Goal: Information Seeking & Learning: Learn about a topic

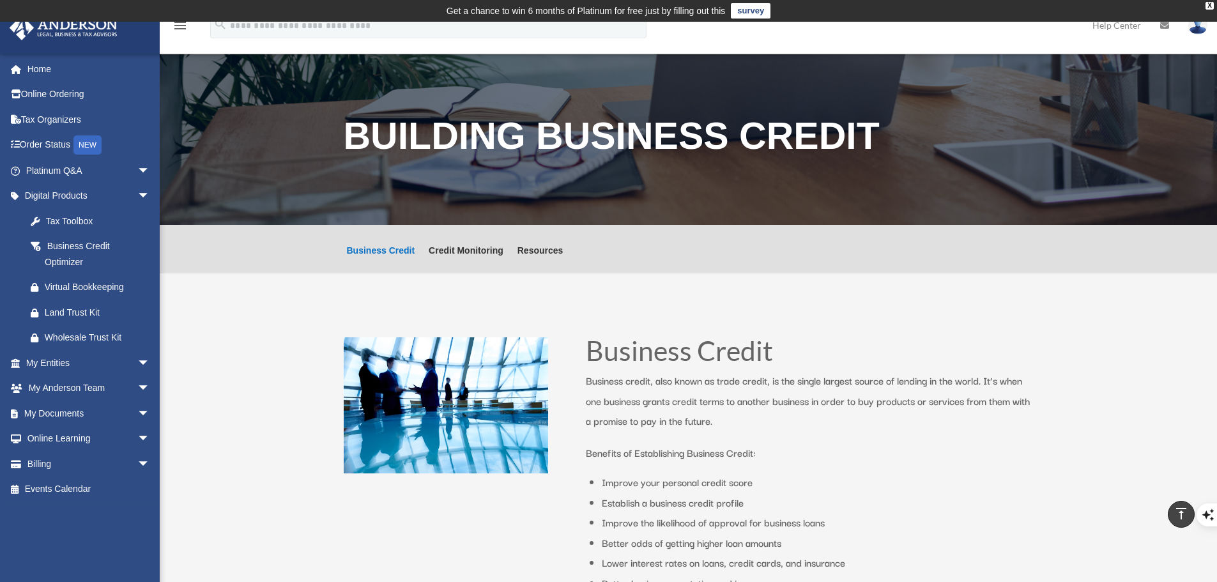
scroll to position [958, 0]
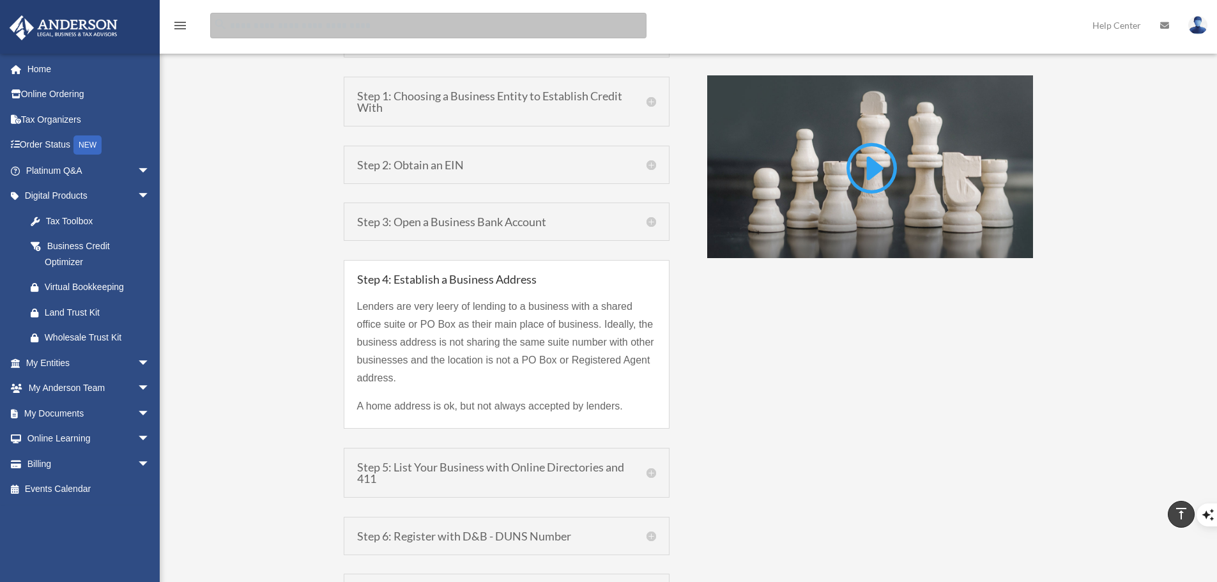
click at [311, 27] on input "search" at bounding box center [428, 26] width 436 height 26
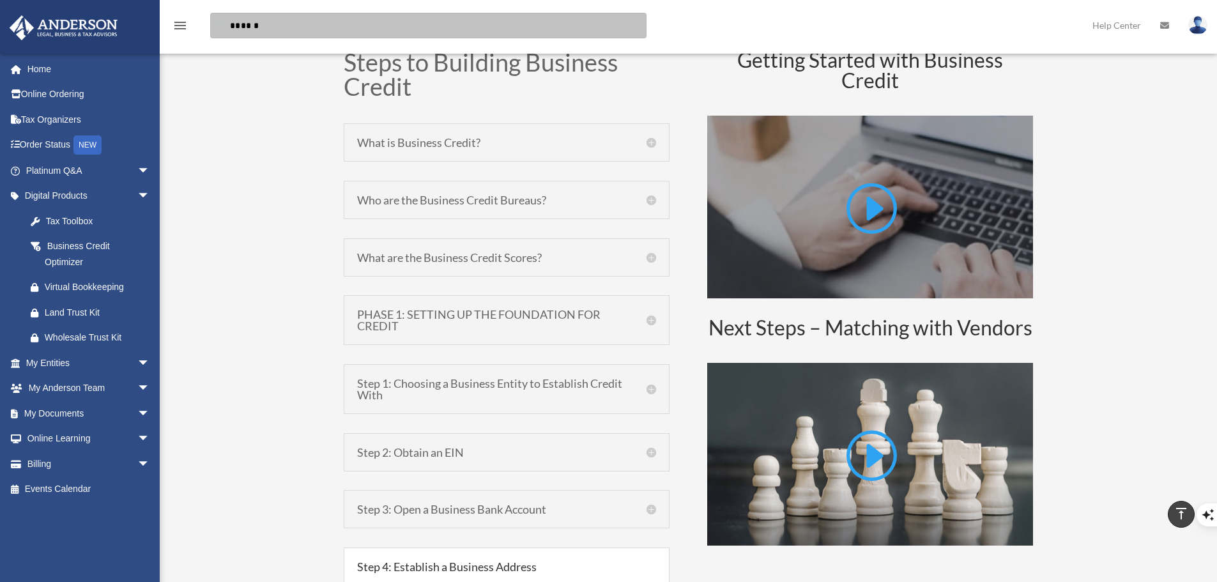
scroll to position [703, 0]
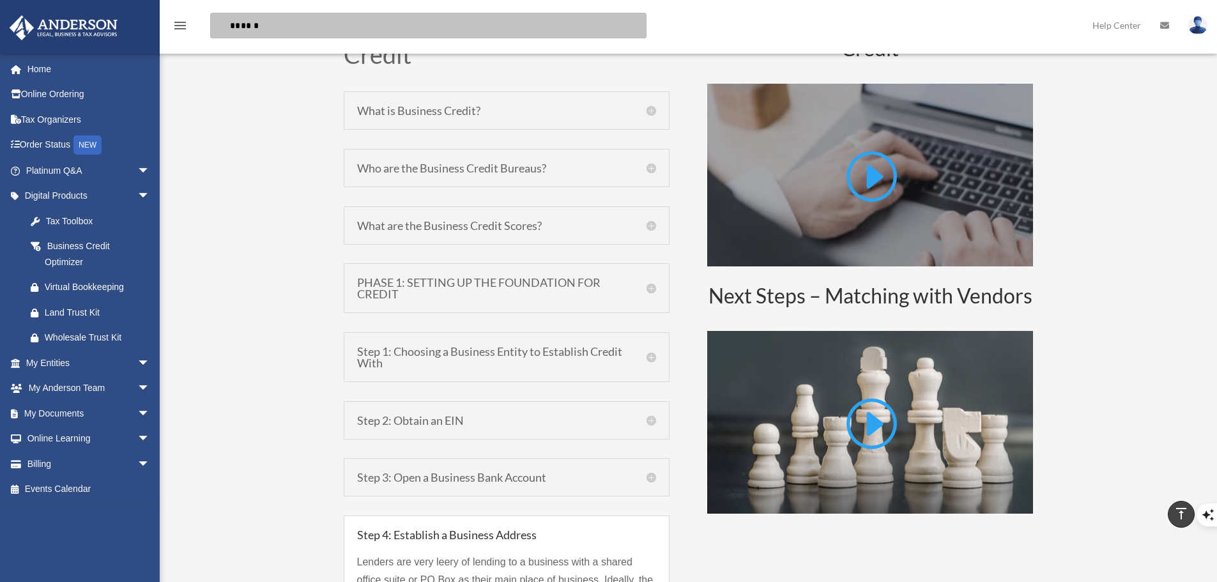
type input "******"
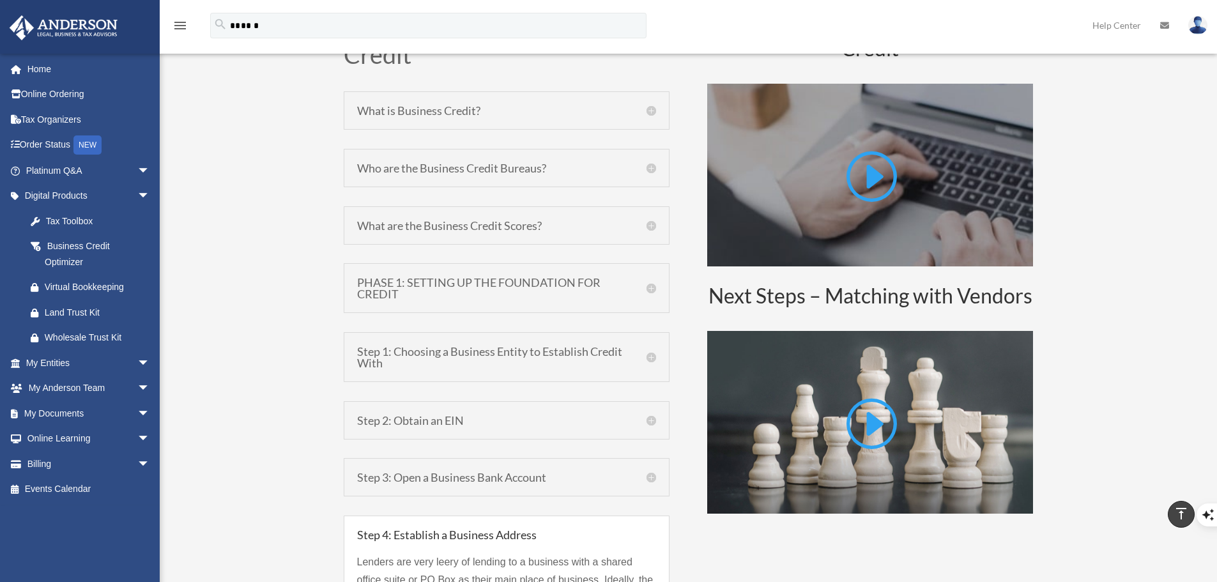
click at [432, 297] on h5 "PHASE 1: SETTING UP THE FOUNDATION FOR CREDIT" at bounding box center [506, 288] width 299 height 23
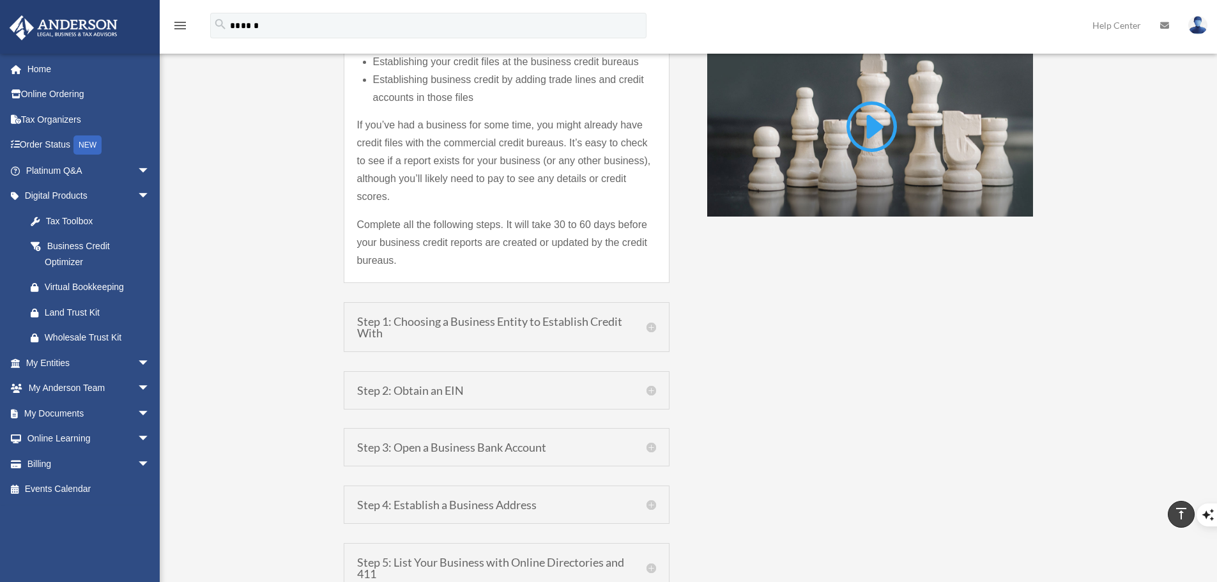
scroll to position [1022, 0]
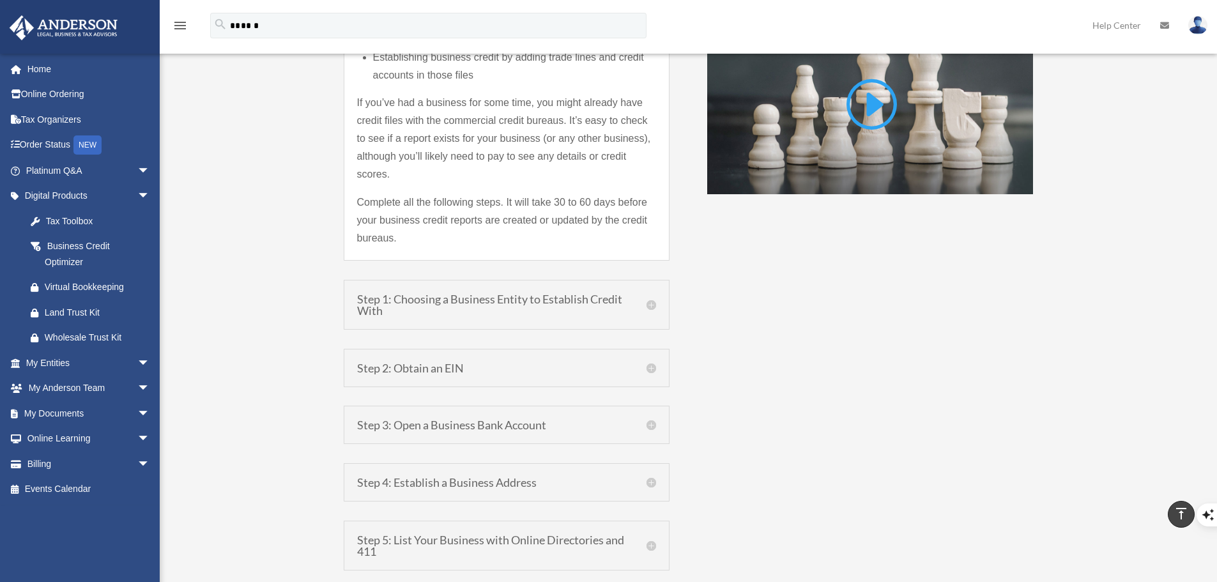
click at [468, 311] on h5 "Step 1: Choosing a Business Entity to Establish Credit With" at bounding box center [506, 304] width 299 height 23
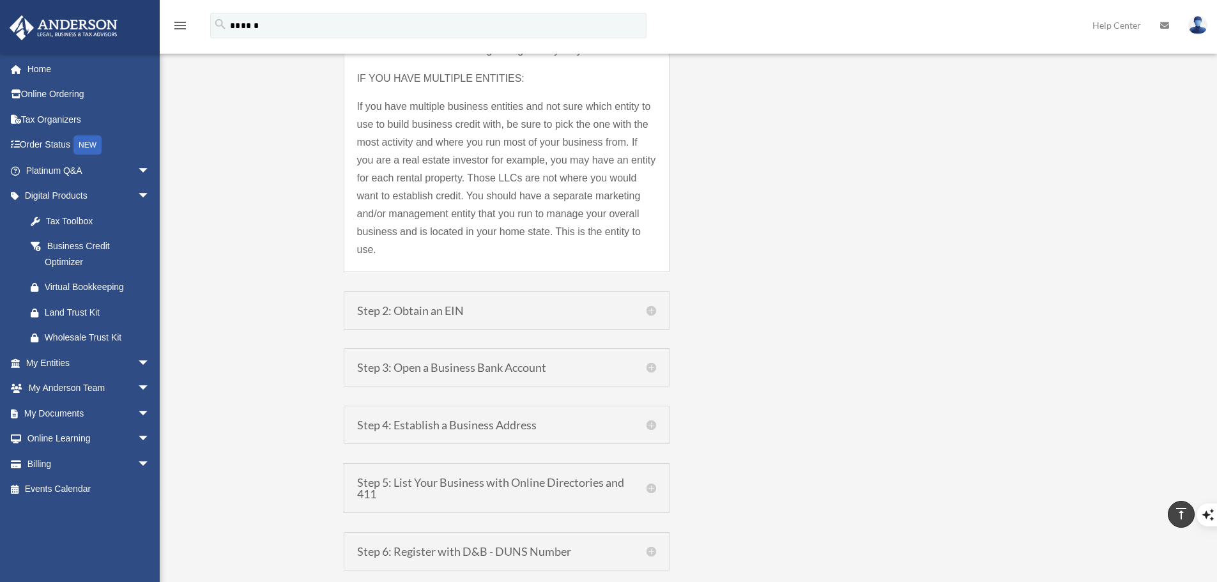
scroll to position [1406, 0]
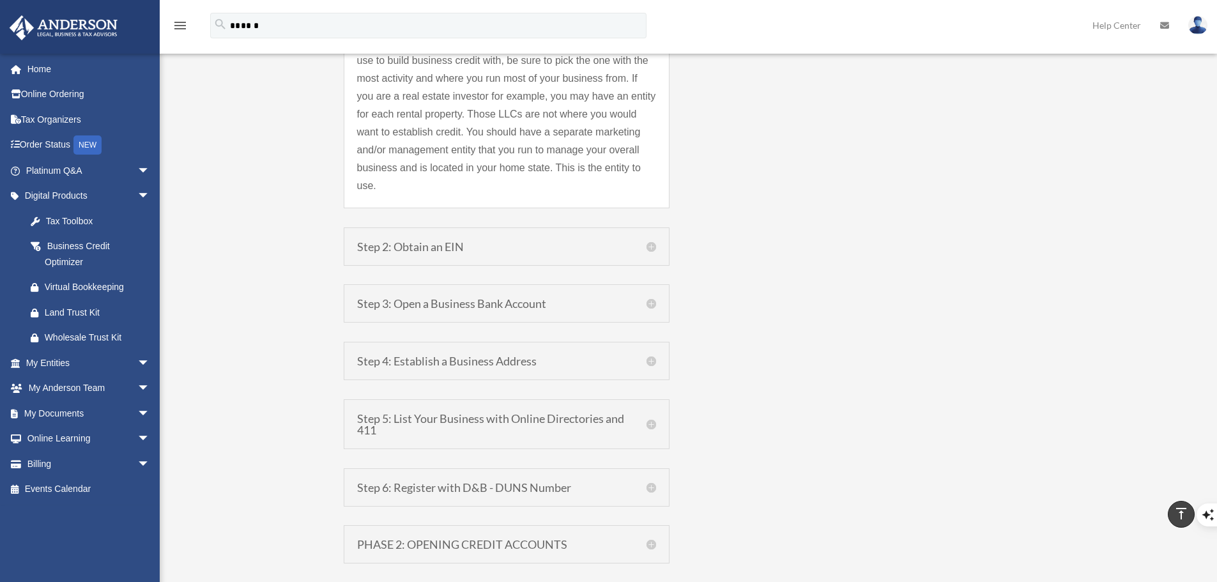
click at [487, 298] on h5 "Step 3: Open a Business Bank Account" at bounding box center [506, 303] width 299 height 11
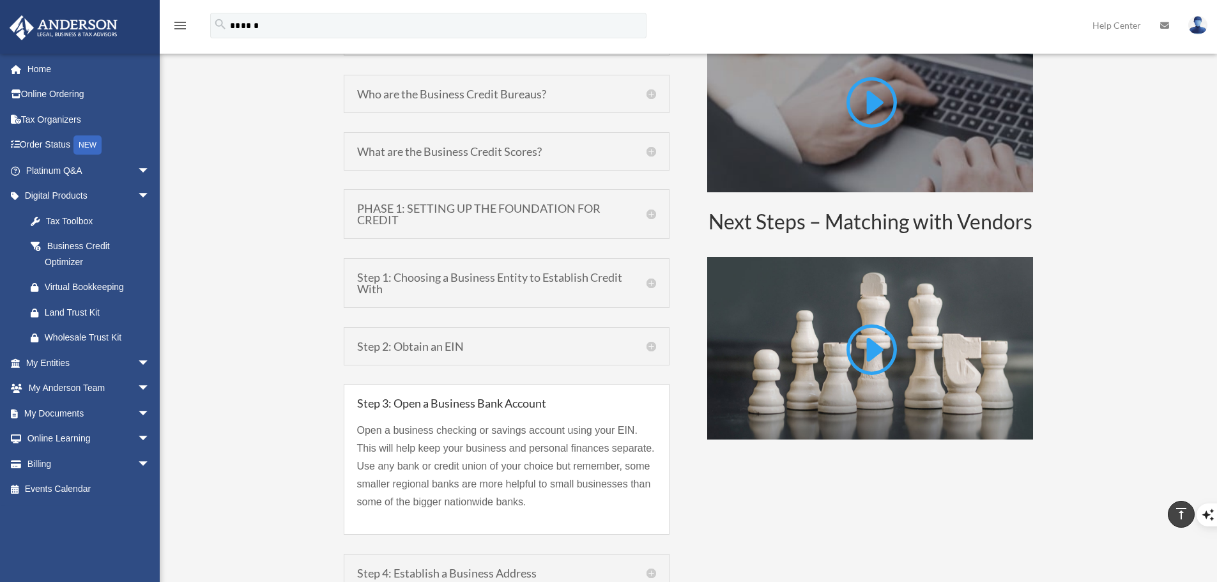
scroll to position [746, 0]
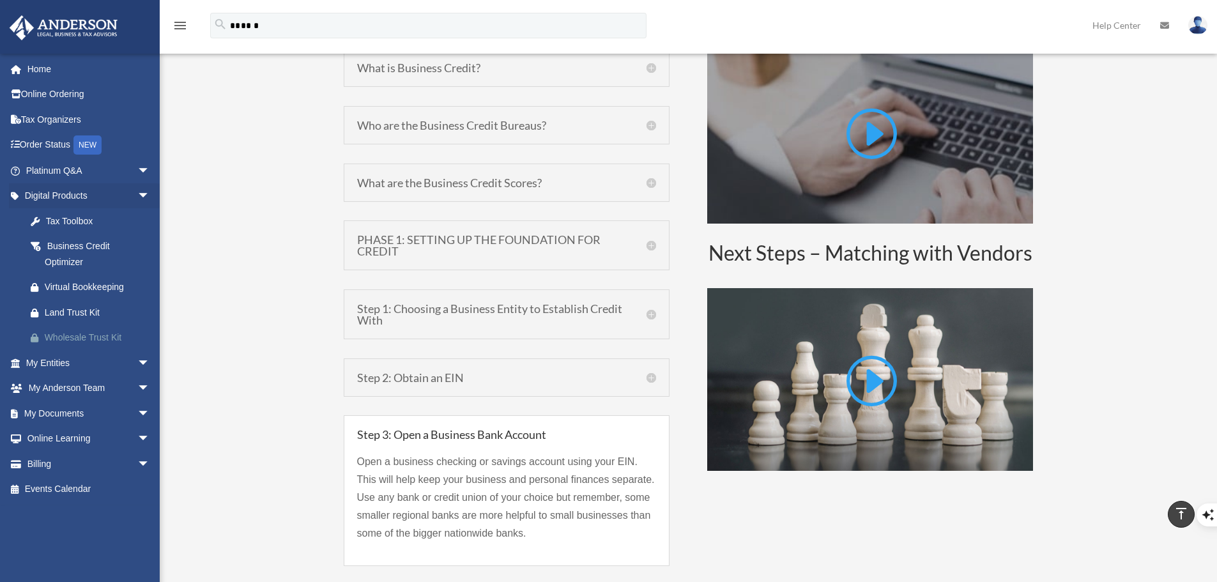
click at [73, 340] on div "Wholesale Trust Kit" at bounding box center [99, 338] width 109 height 16
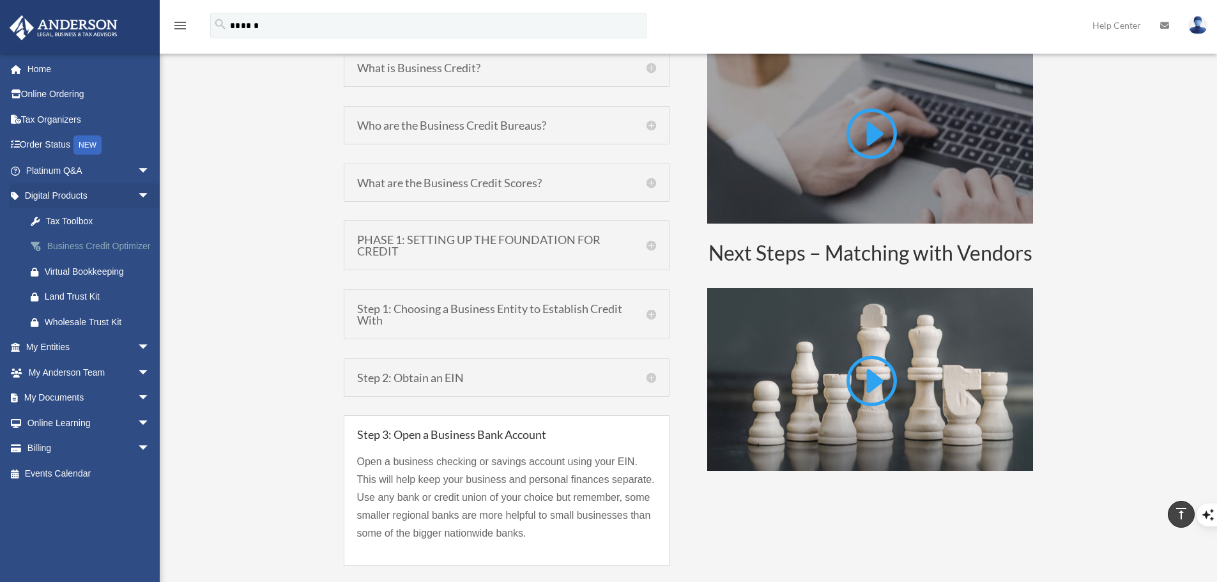
click at [63, 248] on div "Business Credit Optimizer" at bounding box center [99, 246] width 109 height 16
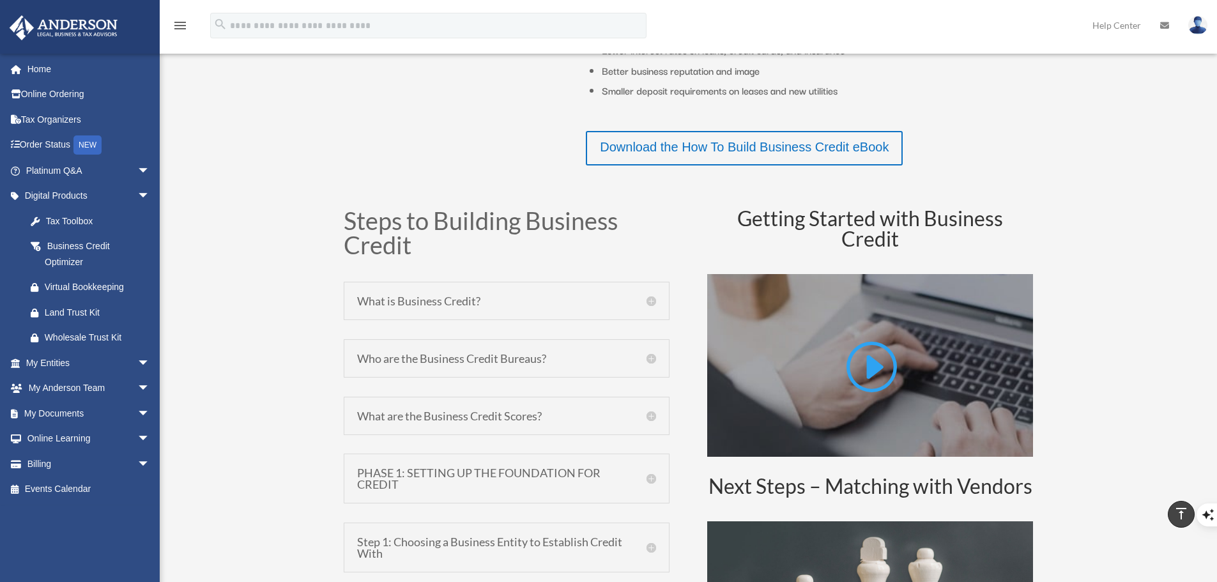
scroll to position [511, 0]
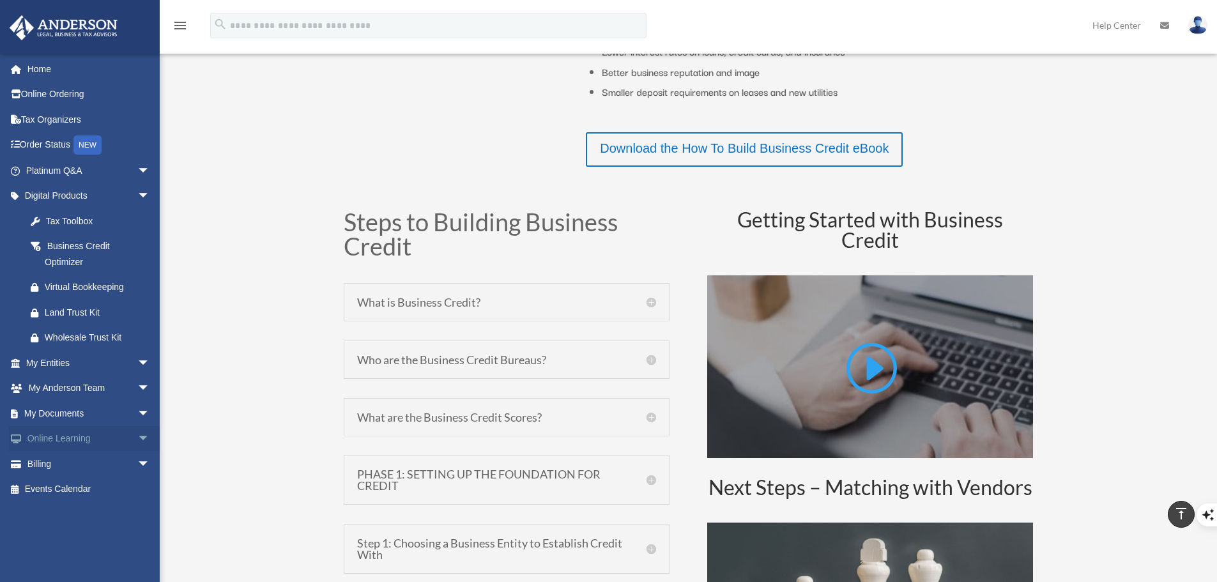
click at [90, 431] on link "Online Learning arrow_drop_down" at bounding box center [89, 439] width 160 height 26
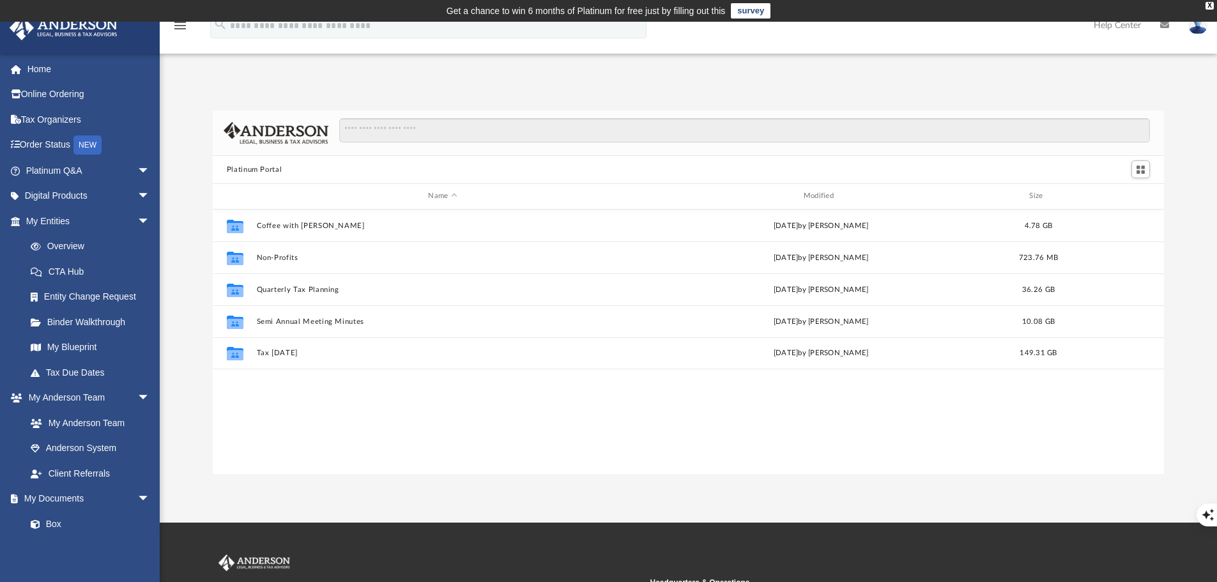
scroll to position [281, 942]
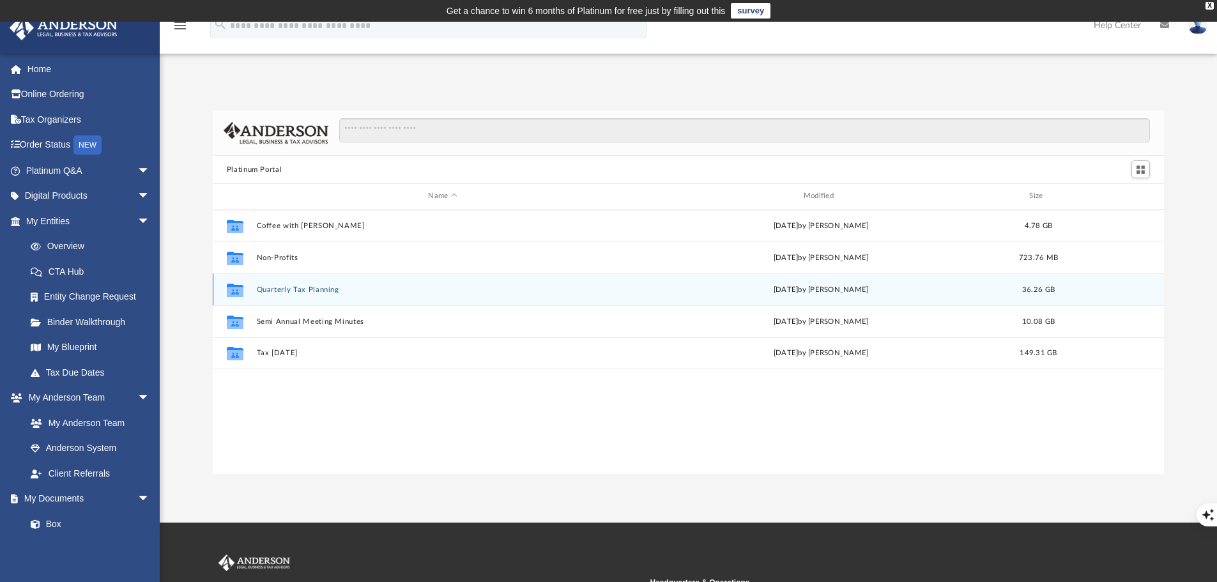
click at [294, 287] on button "Quarterly Tax Planning" at bounding box center [442, 290] width 372 height 8
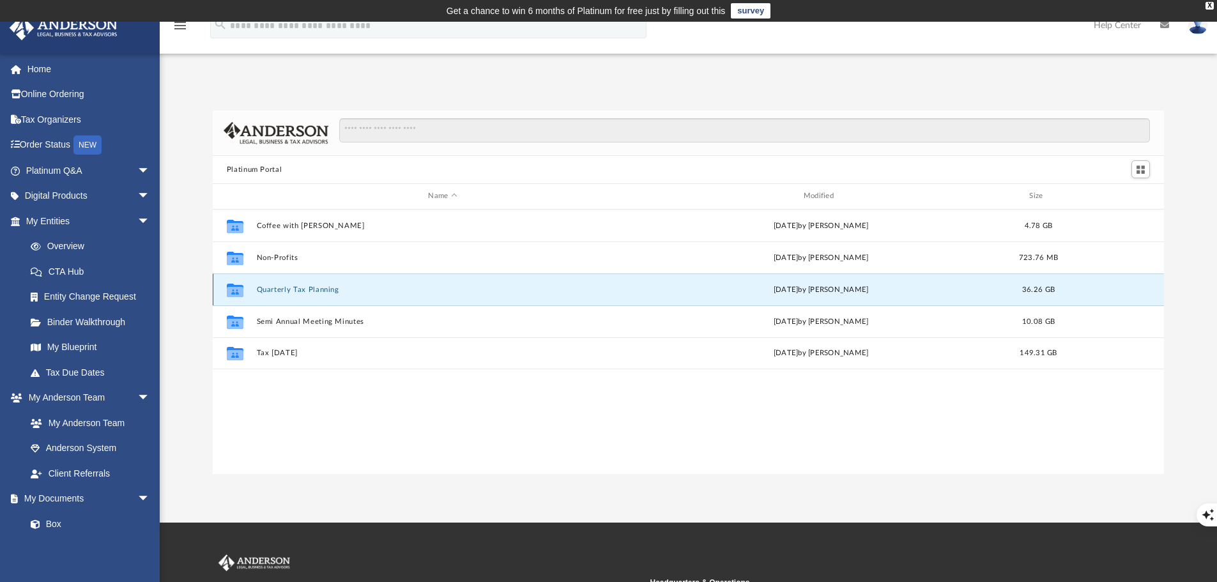
click at [294, 287] on button "Quarterly Tax Planning" at bounding box center [442, 290] width 372 height 8
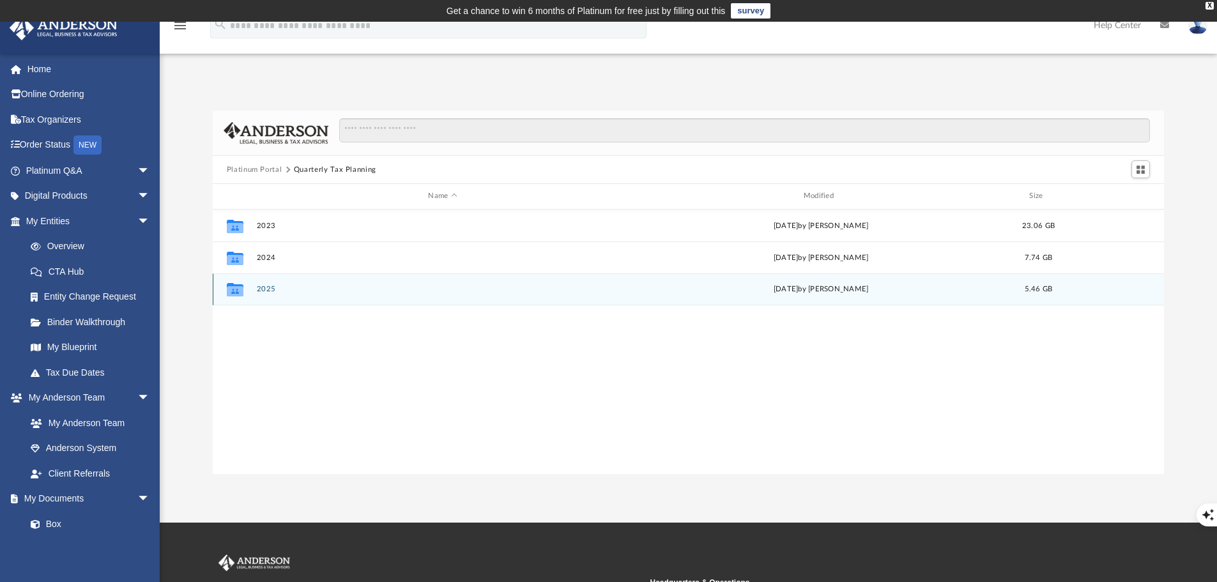
click at [257, 290] on button "2025" at bounding box center [442, 289] width 372 height 8
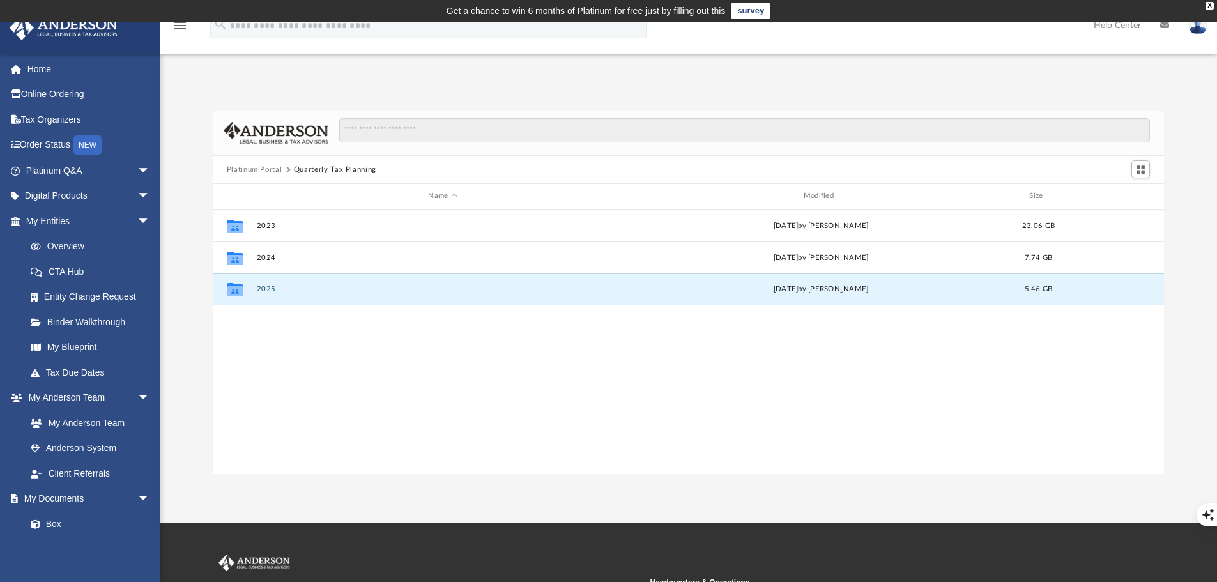
click at [258, 290] on button "2025" at bounding box center [442, 289] width 372 height 8
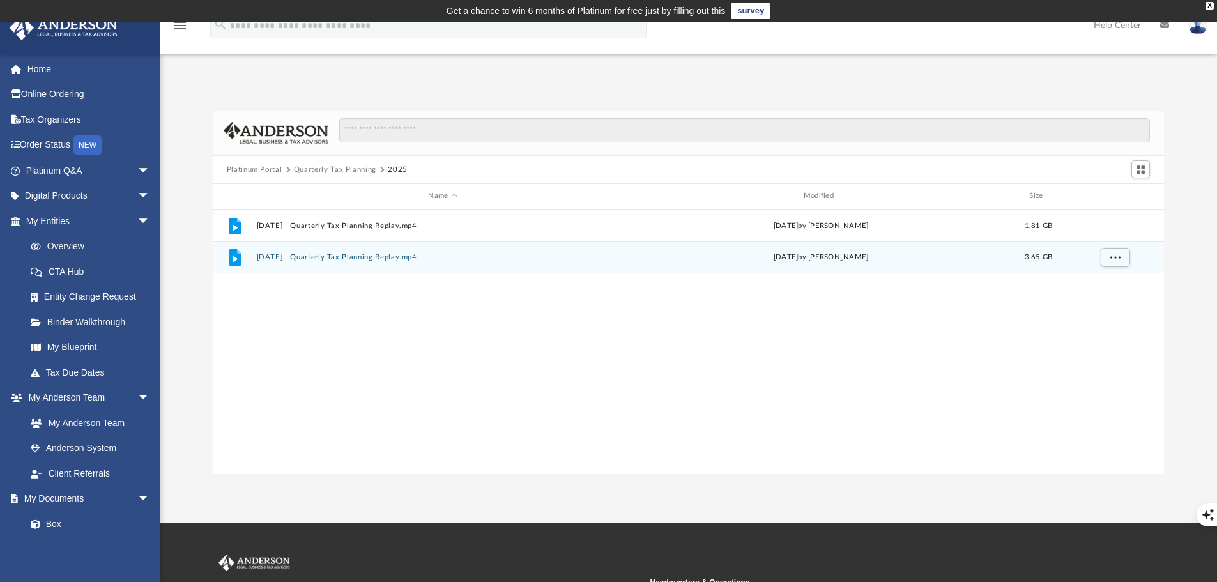
click at [302, 258] on button "March 14th, 2025 - Quarterly Tax Planning Replay.mp4" at bounding box center [442, 257] width 372 height 8
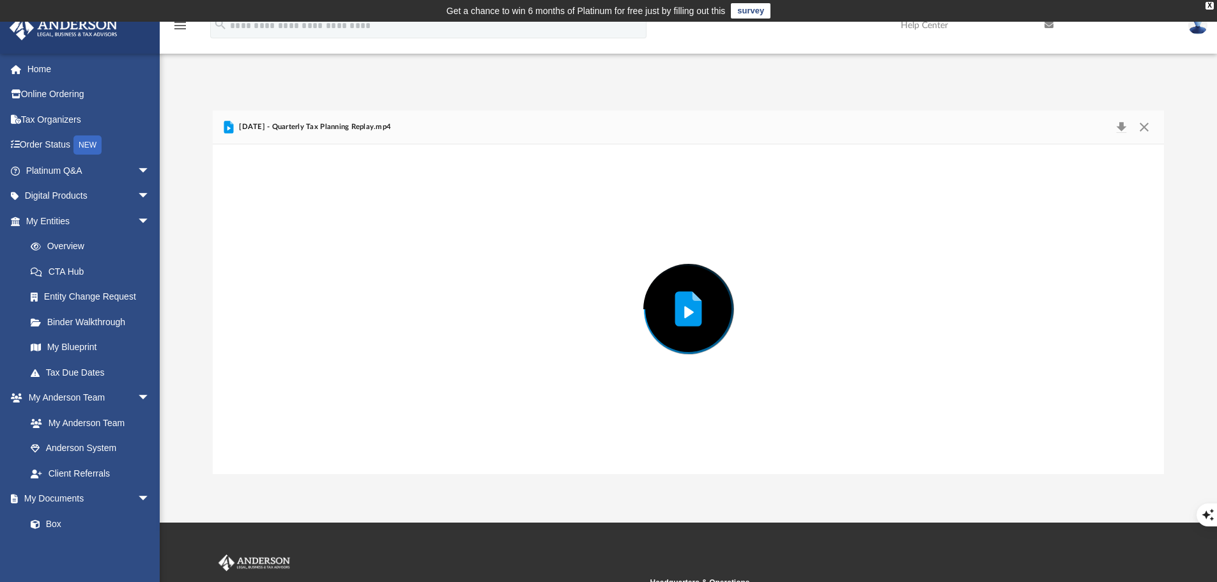
click at [302, 258] on div "Preview" at bounding box center [689, 309] width 952 height 330
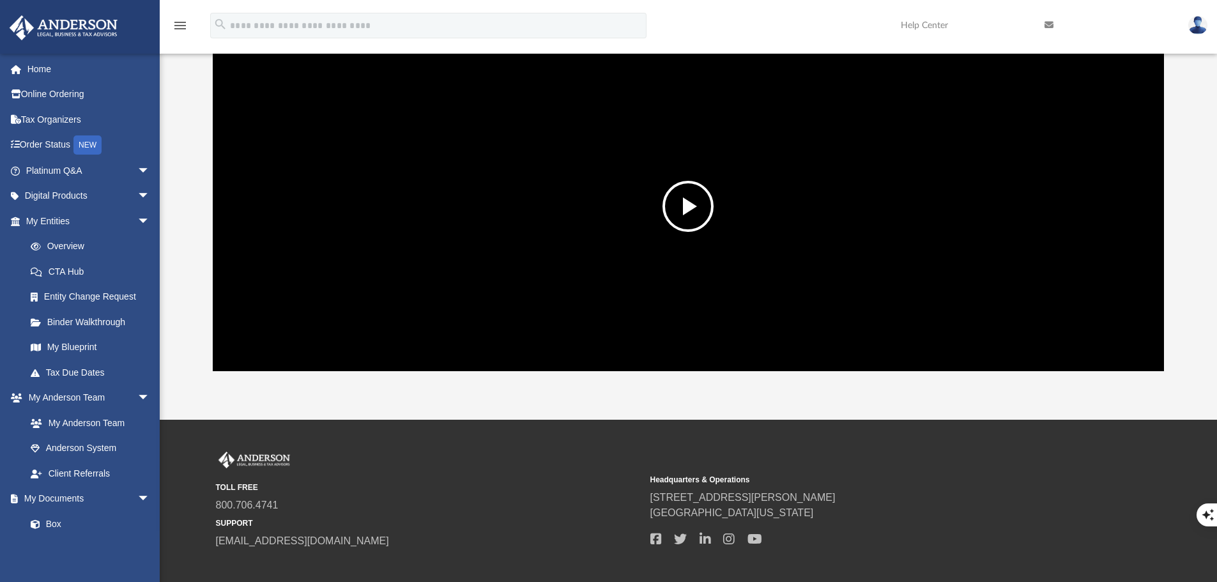
scroll to position [0, 0]
